Goal: Information Seeking & Learning: Learn about a topic

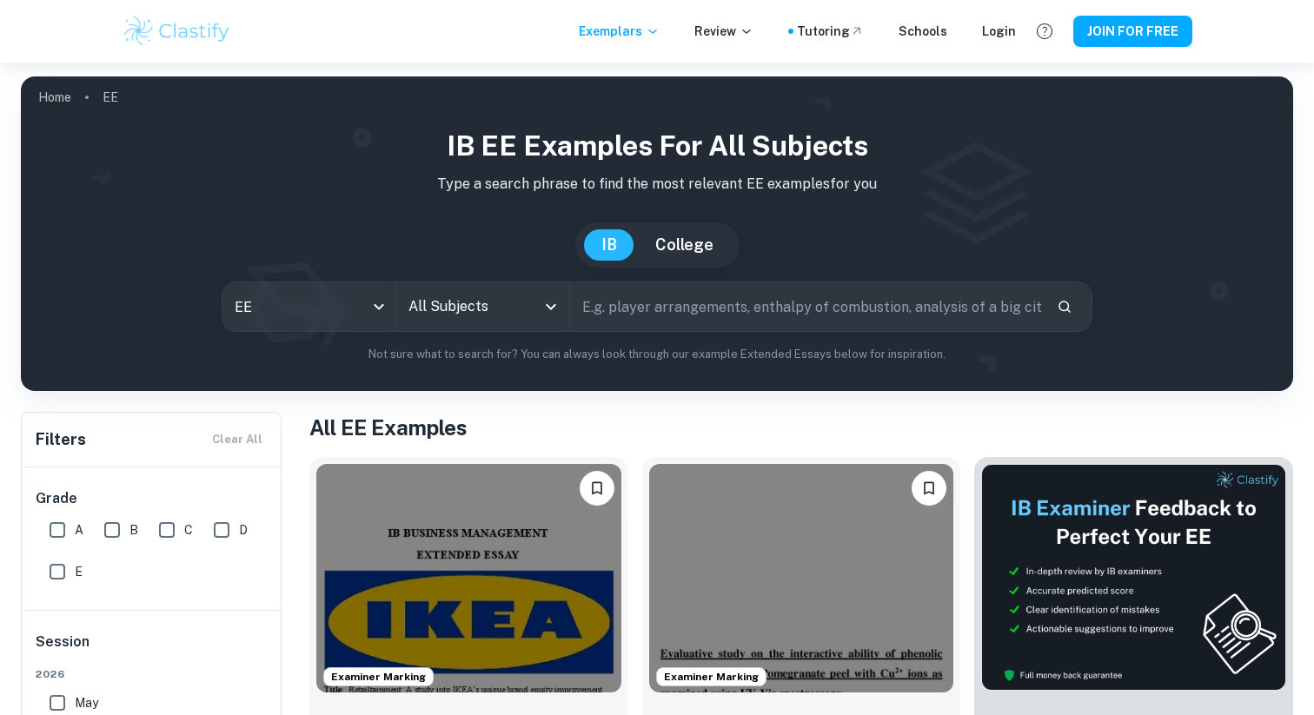
scroll to position [302, 0]
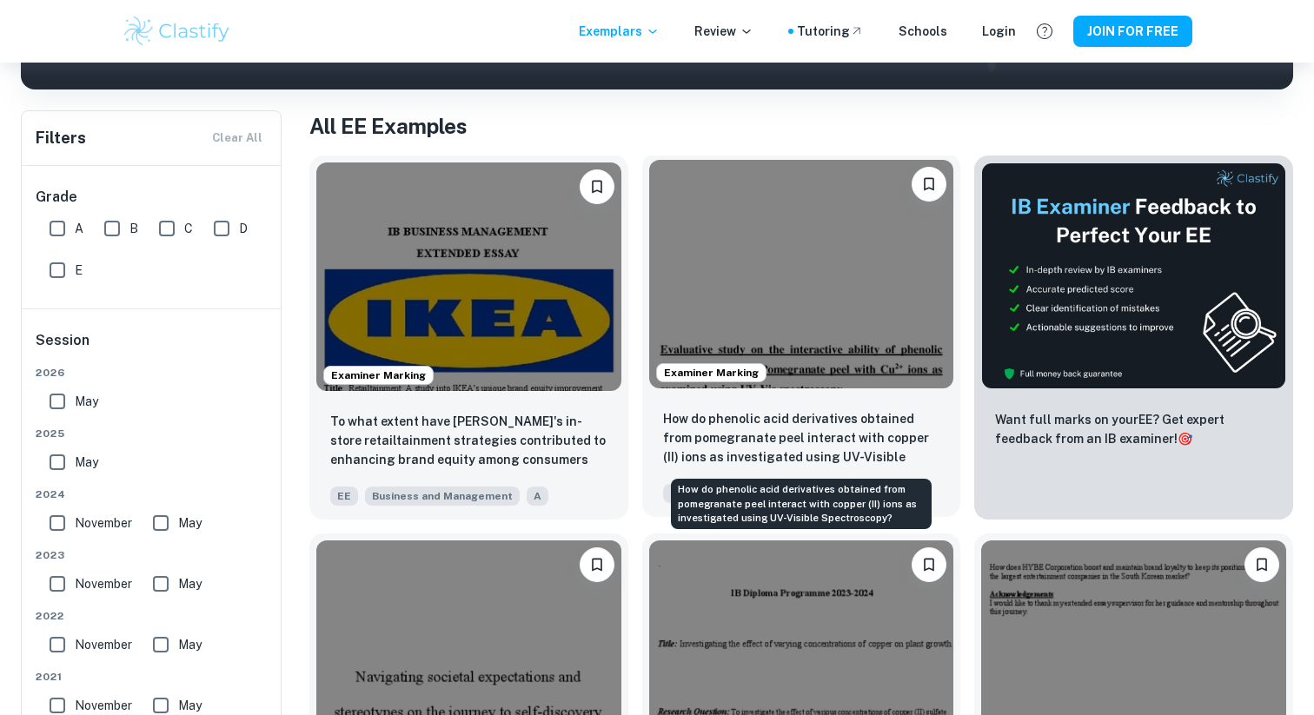
click at [765, 420] on p "How do phenolic acid derivatives obtained from pomegranate peel interact with c…" at bounding box center [801, 438] width 277 height 59
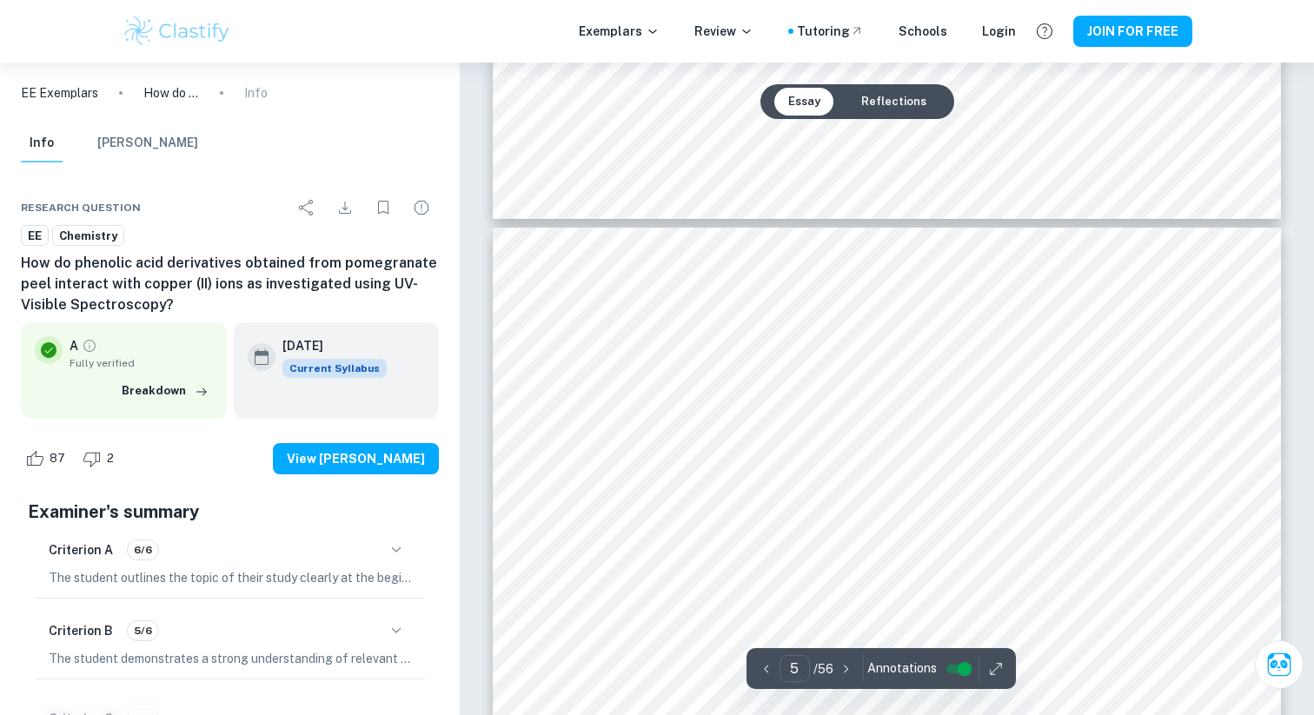
scroll to position [5553, 0]
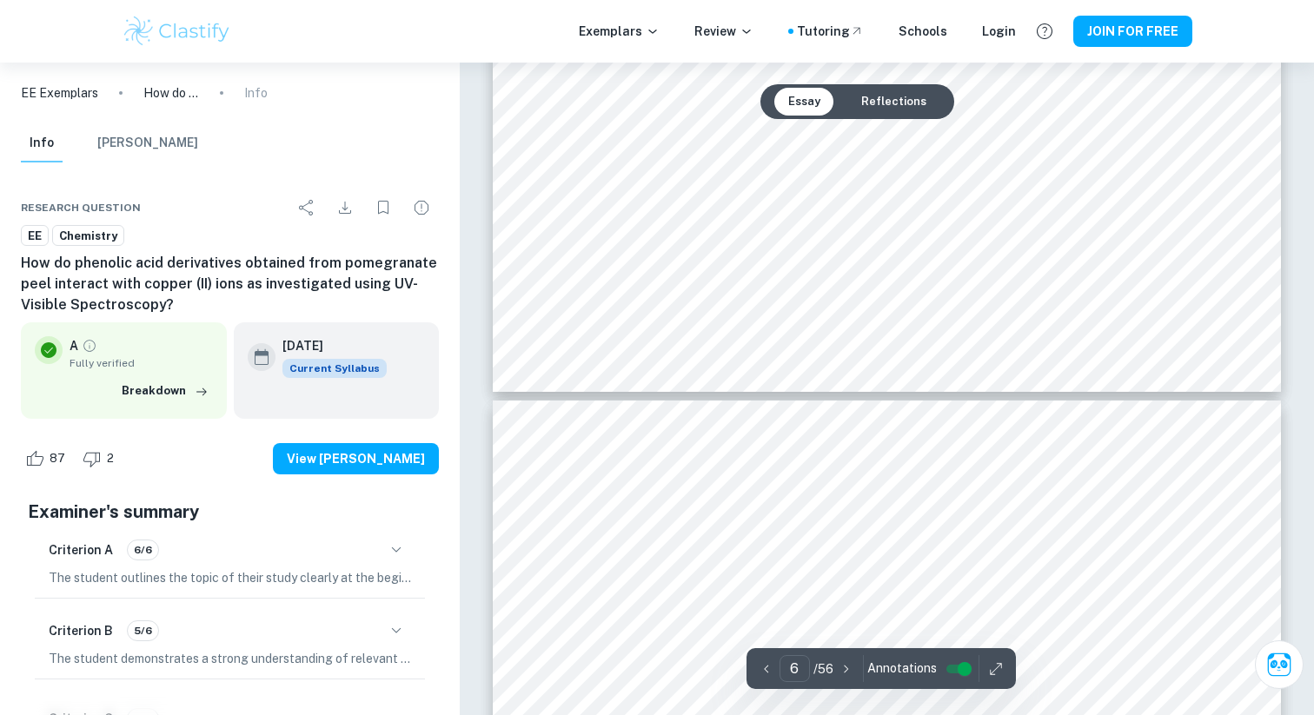
type input "7"
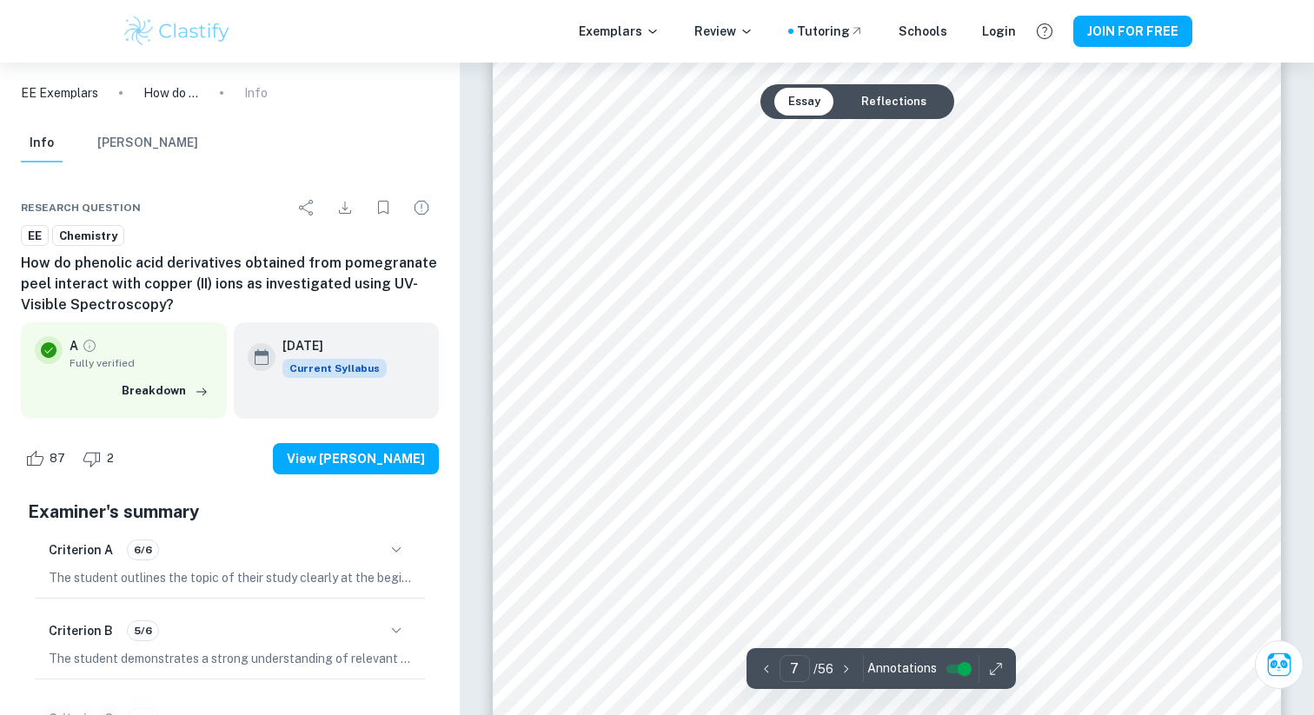
scroll to position [7511, 0]
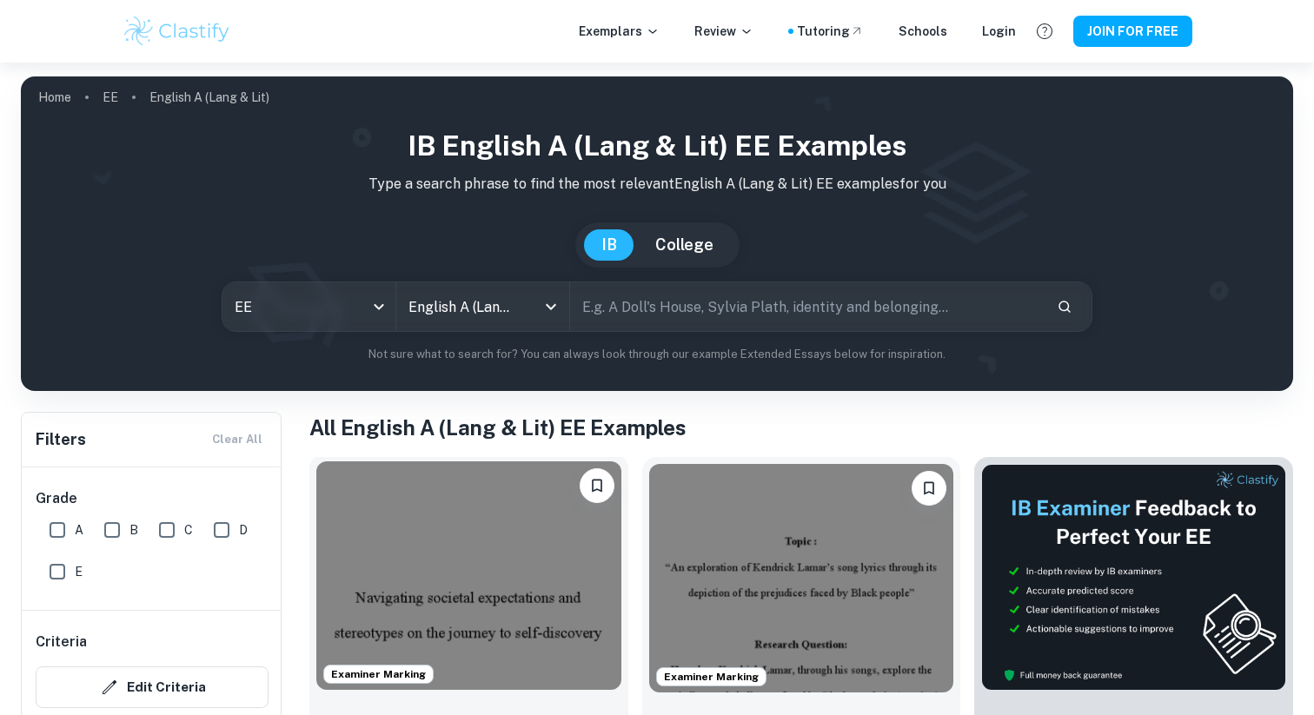
scroll to position [299, 0]
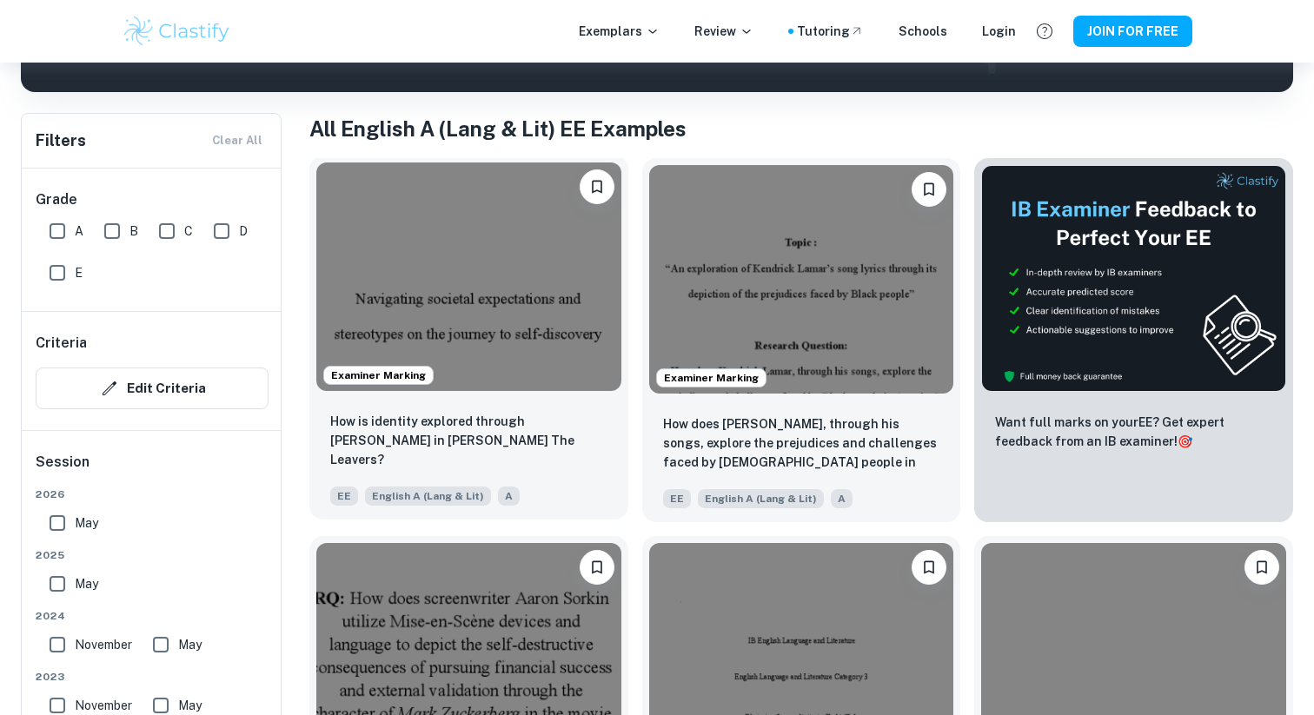
click at [526, 263] on img at bounding box center [468, 277] width 305 height 229
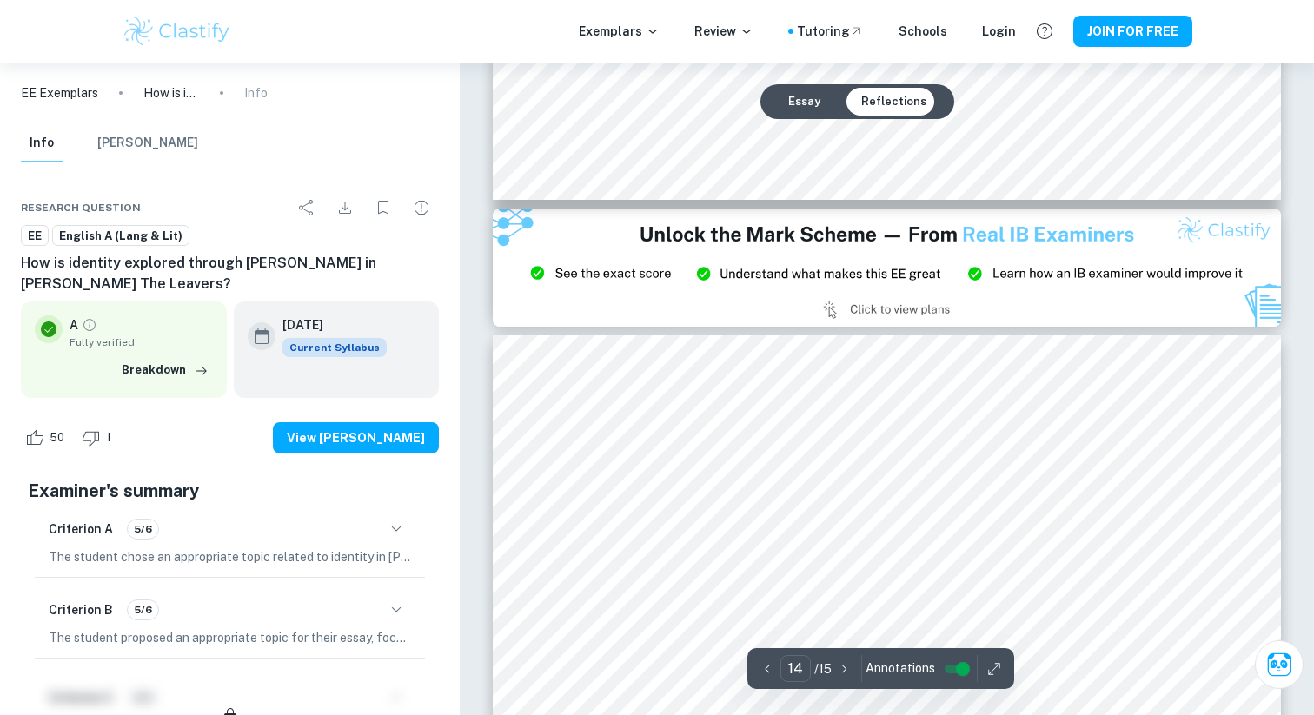
scroll to position [15915, 0]
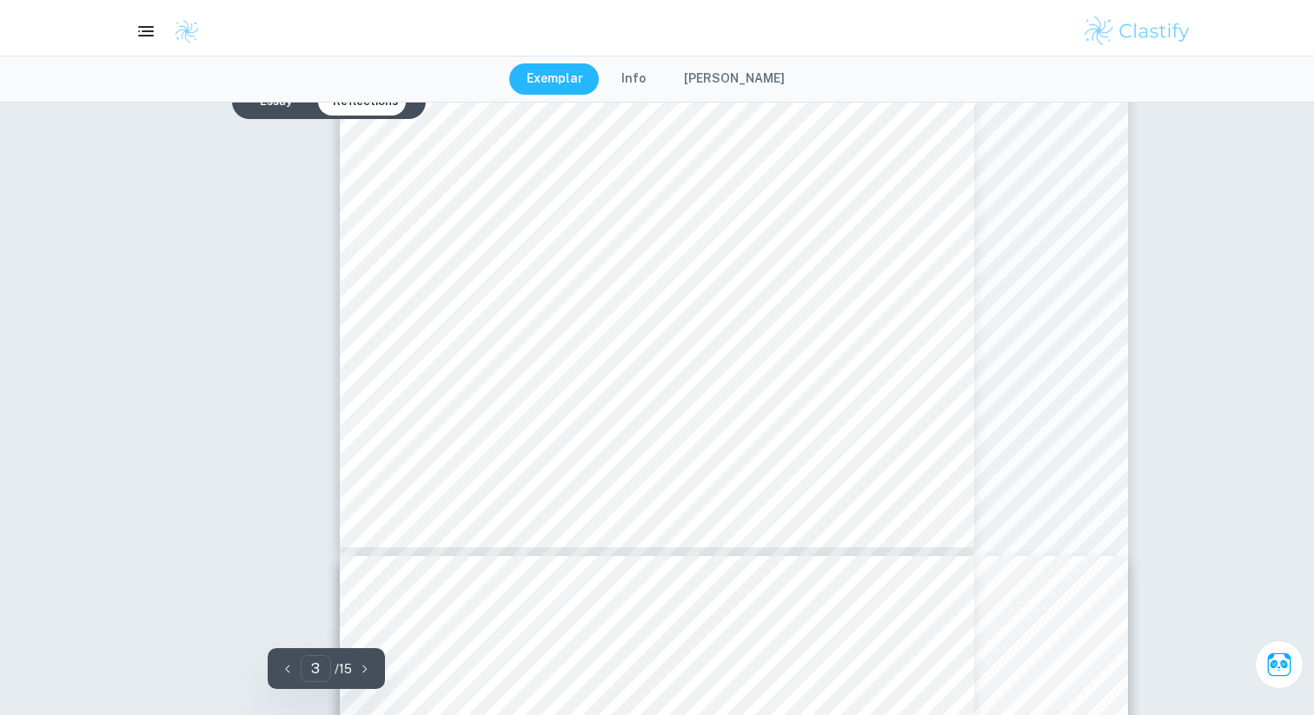
type input "10"
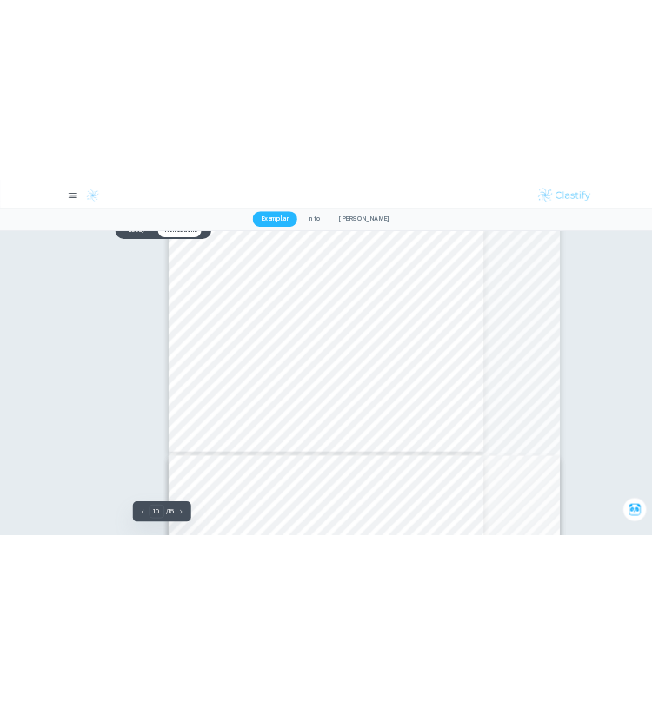
scroll to position [8643, 0]
